Goal: Use online tool/utility: Utilize a website feature to perform a specific function

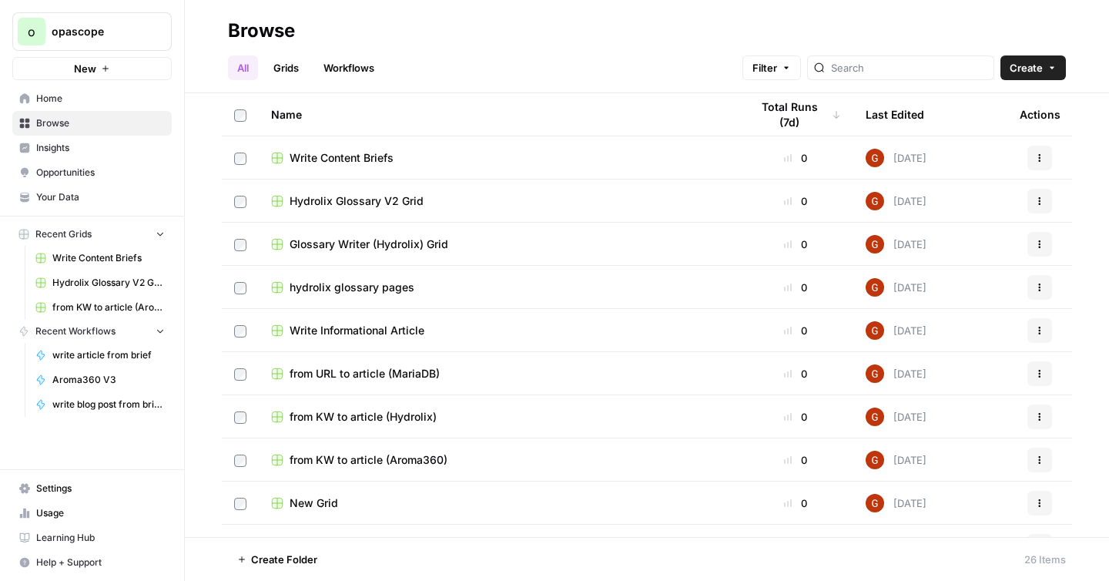
click at [276, 61] on link "Grids" at bounding box center [286, 67] width 44 height 25
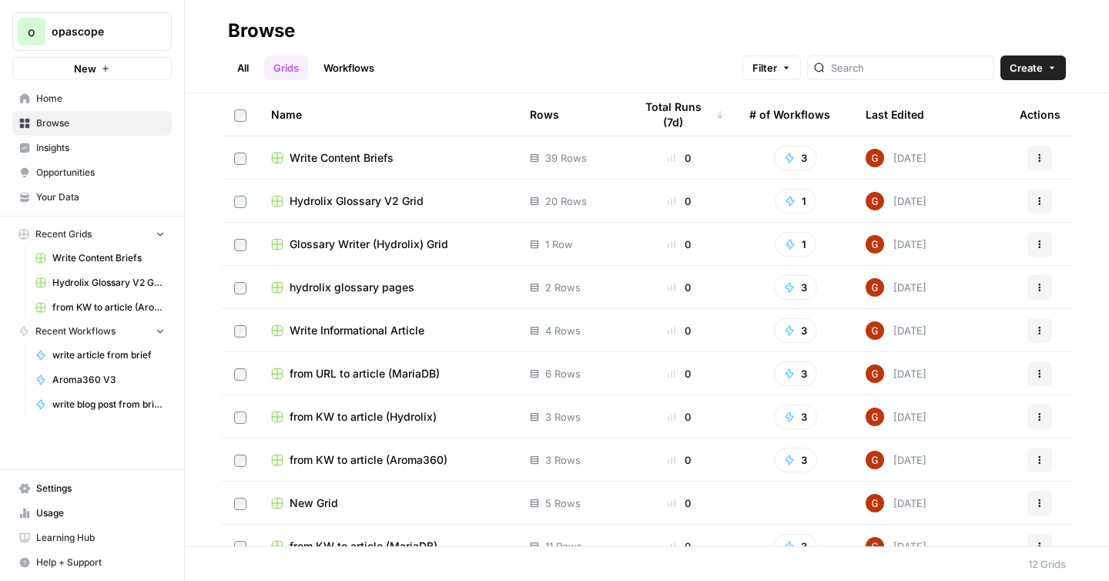
click at [348, 64] on link "Workflows" at bounding box center [348, 67] width 69 height 25
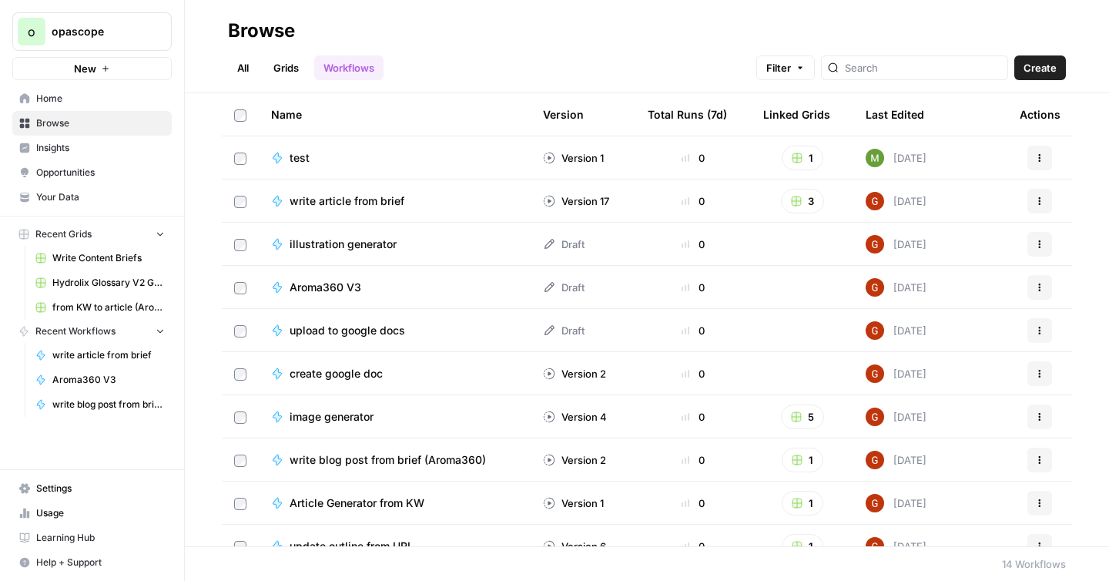
click at [293, 74] on link "Grids" at bounding box center [286, 67] width 44 height 25
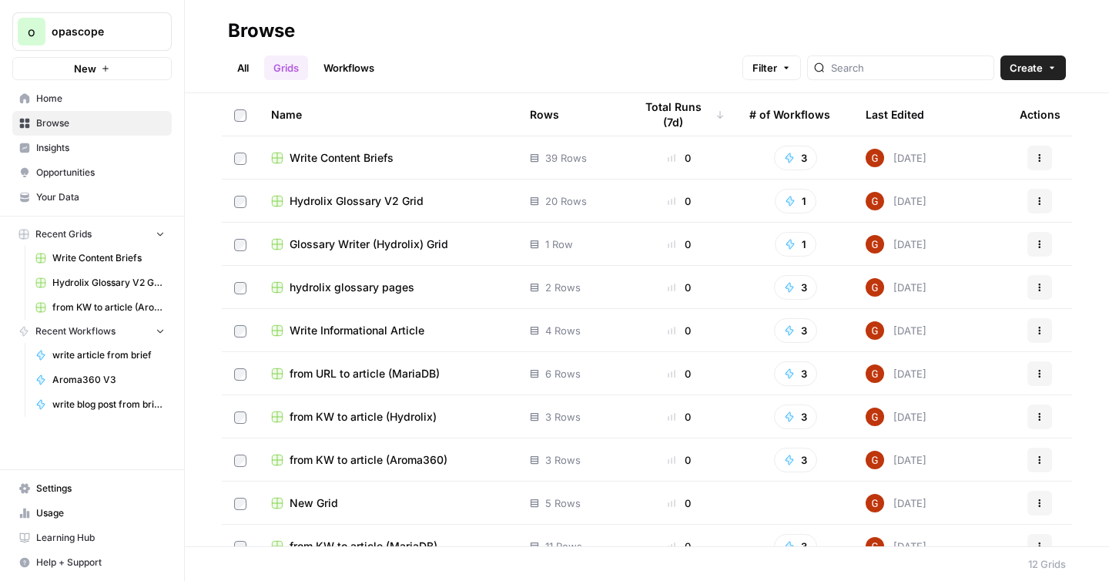
click at [869, 114] on div "Last Edited" at bounding box center [894, 114] width 59 height 42
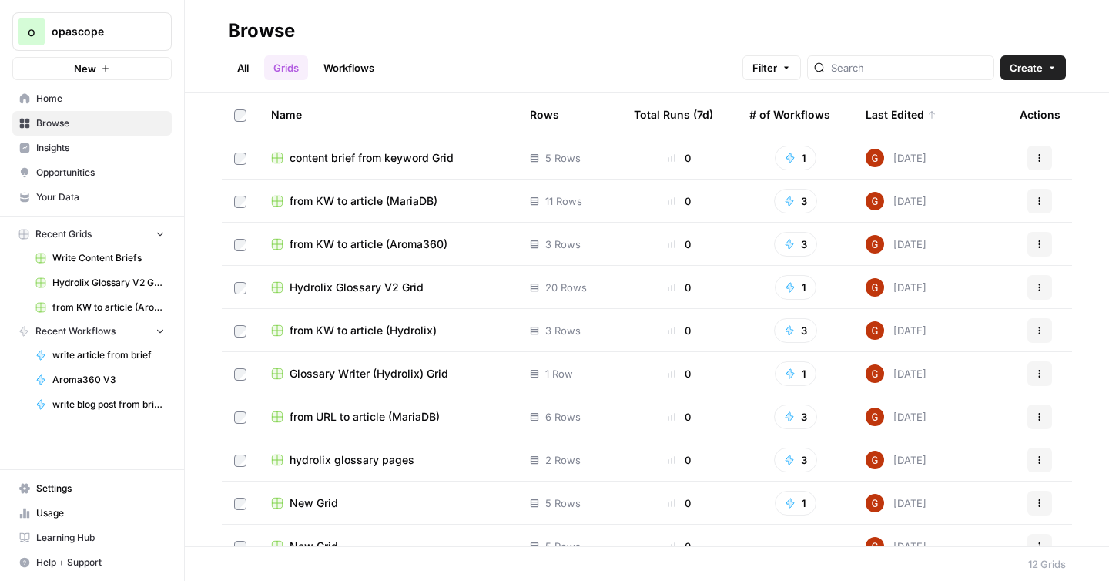
click at [870, 114] on div "Last Edited" at bounding box center [900, 114] width 71 height 42
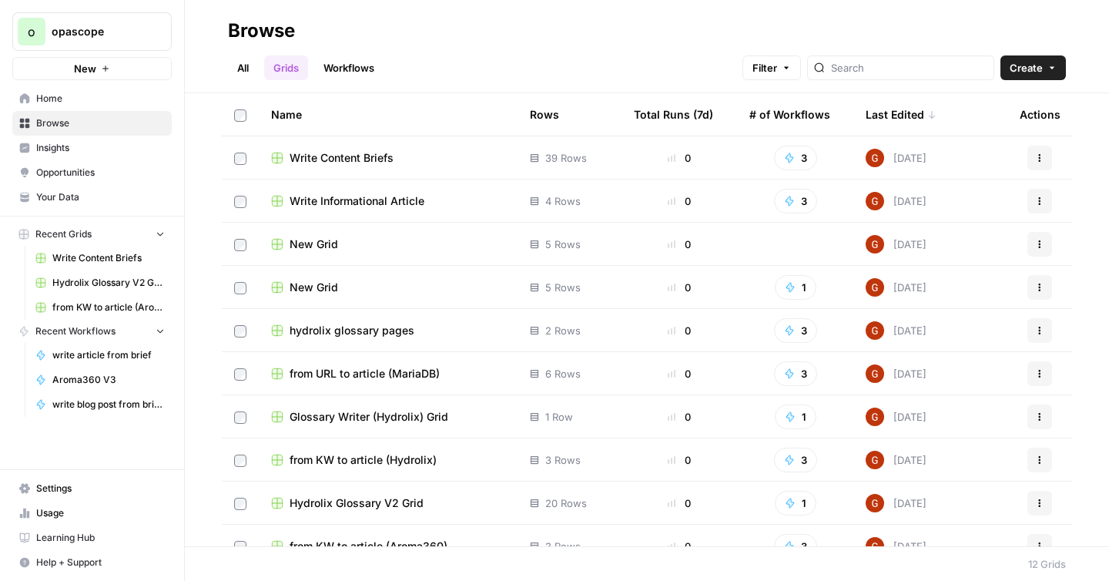
click at [870, 114] on div "Last Edited" at bounding box center [900, 114] width 71 height 42
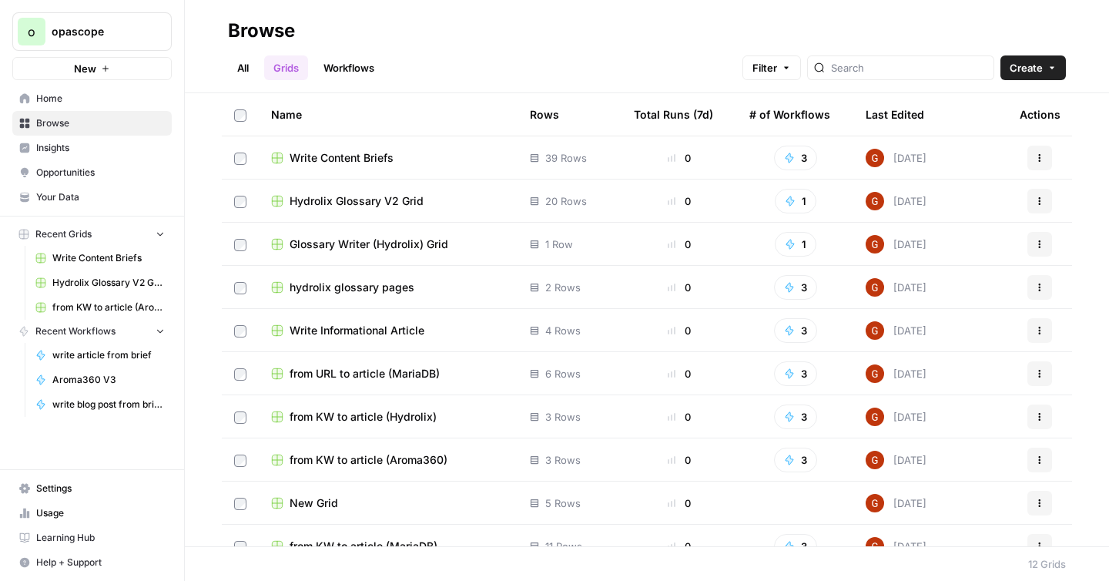
click at [335, 159] on span "Write Content Briefs" at bounding box center [341, 157] width 104 height 15
click at [353, 78] on link "Workflows" at bounding box center [348, 67] width 69 height 25
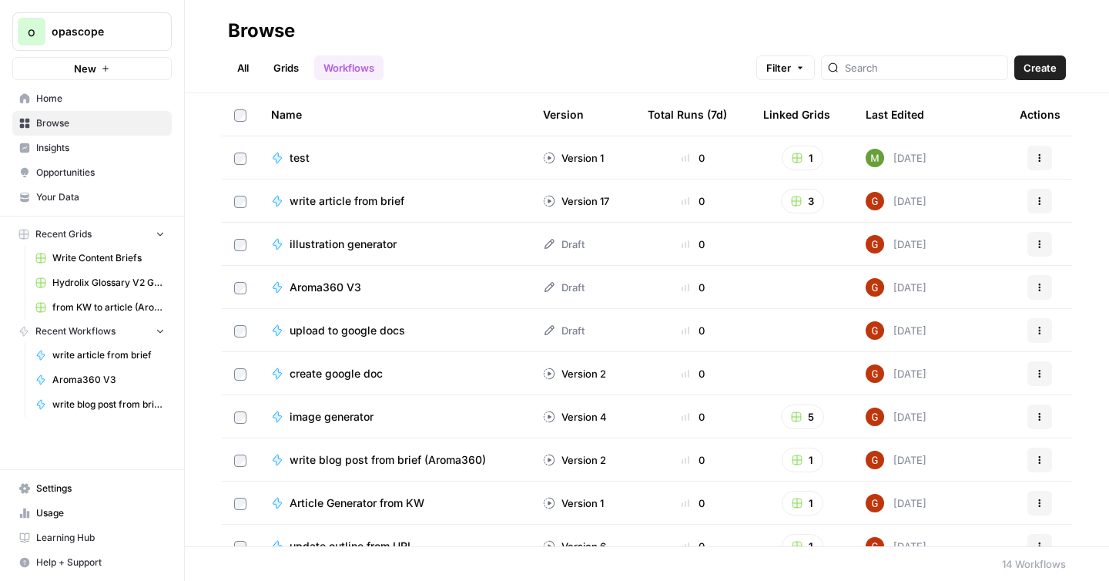
click at [865, 115] on div "Last Edited" at bounding box center [894, 114] width 59 height 42
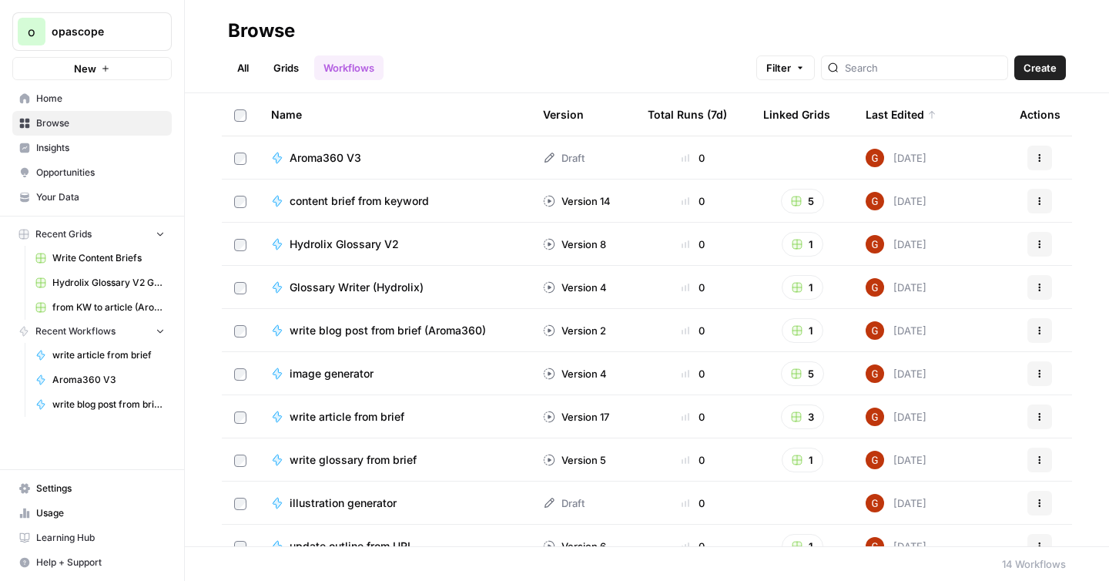
click at [342, 156] on span "Aroma360 V3" at bounding box center [325, 157] width 72 height 15
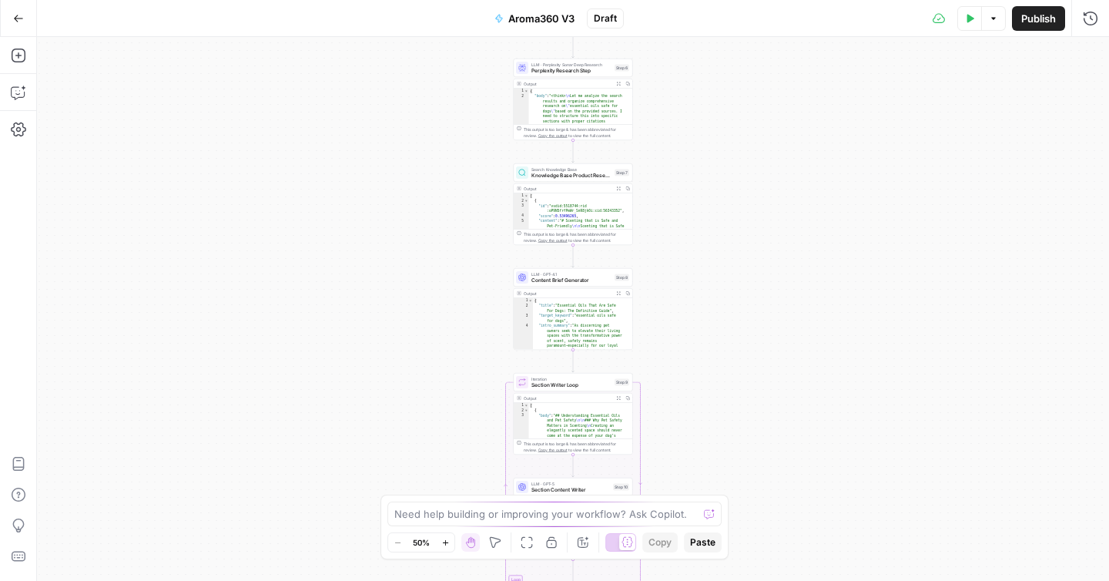
click at [966, 25] on button "Test Data" at bounding box center [969, 18] width 25 height 25
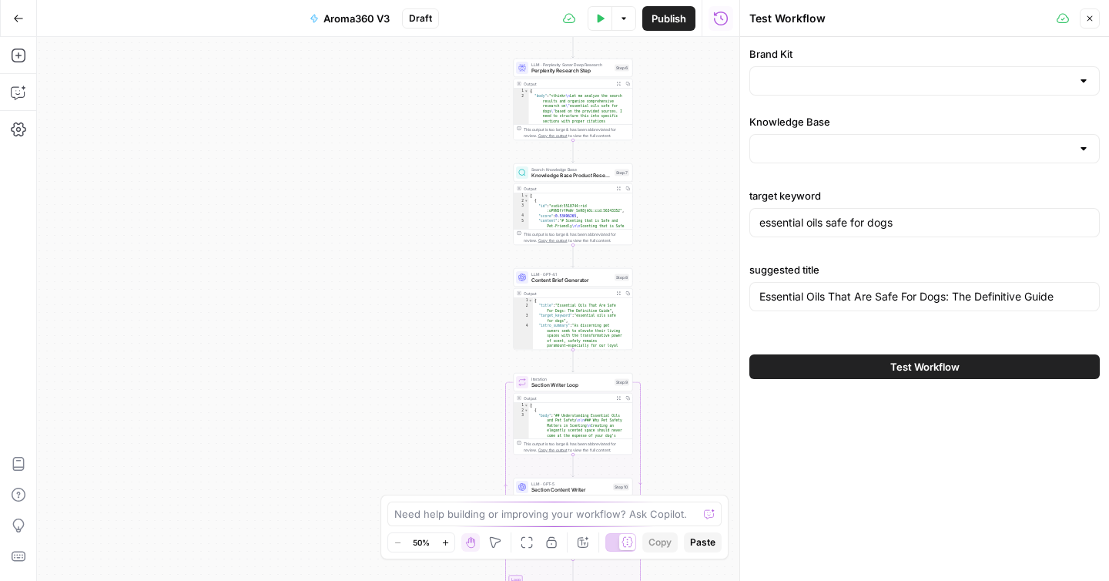
click at [889, 98] on div "Brand Kit Knowledge Base target keyword essential oils safe for dogs suggested …" at bounding box center [924, 190] width 350 height 289
type input "Aroma360 KB"
click at [889, 92] on div at bounding box center [924, 80] width 350 height 29
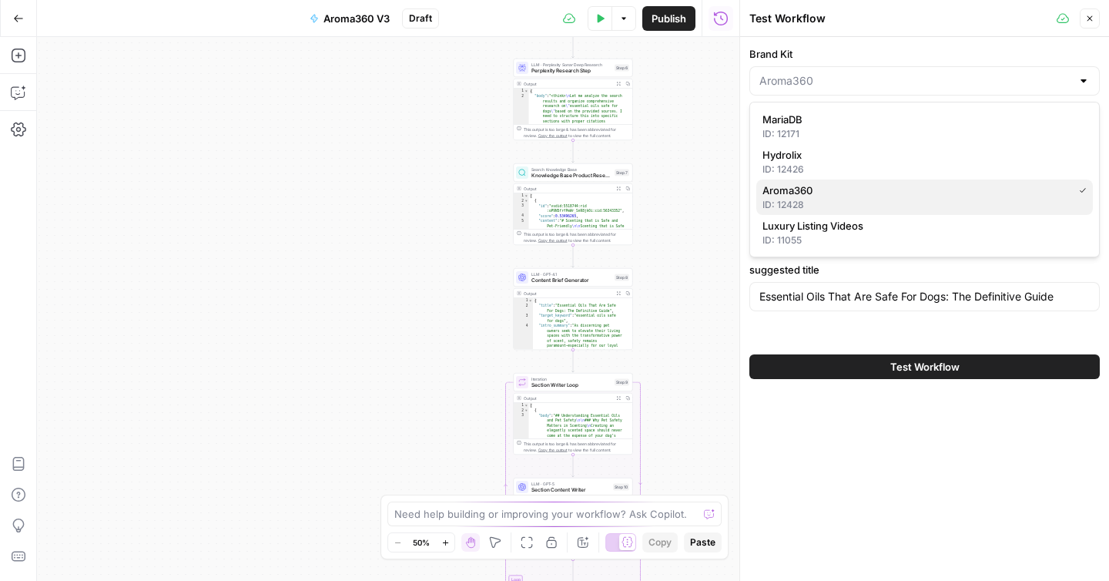
click at [812, 184] on span "Aroma360" at bounding box center [914, 189] width 304 height 15
type input "Aroma360"
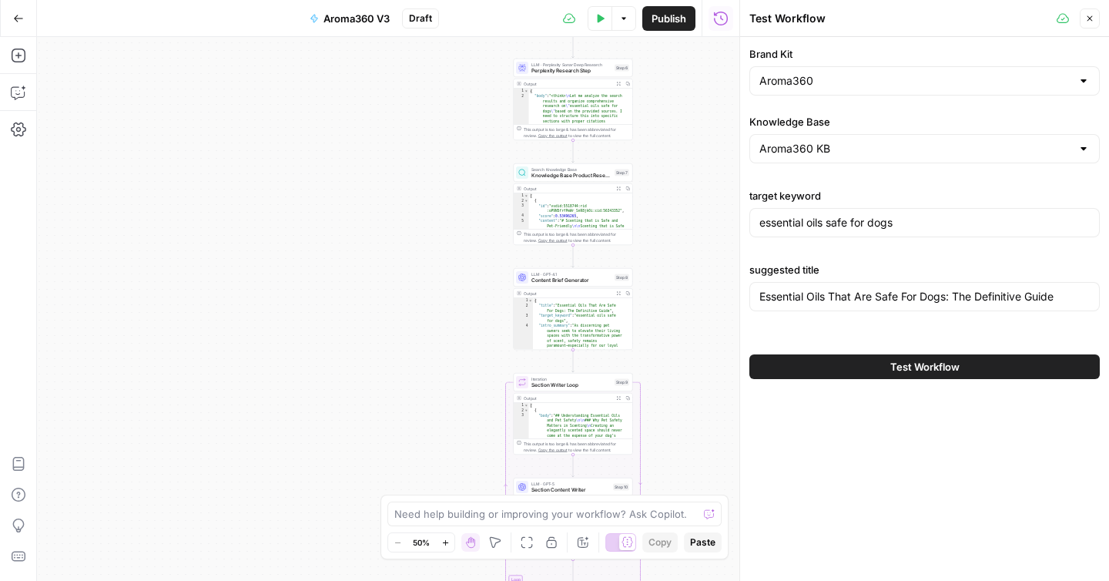
click at [909, 361] on span "Test Workflow" at bounding box center [924, 366] width 69 height 15
